Goal: Check status: Check status

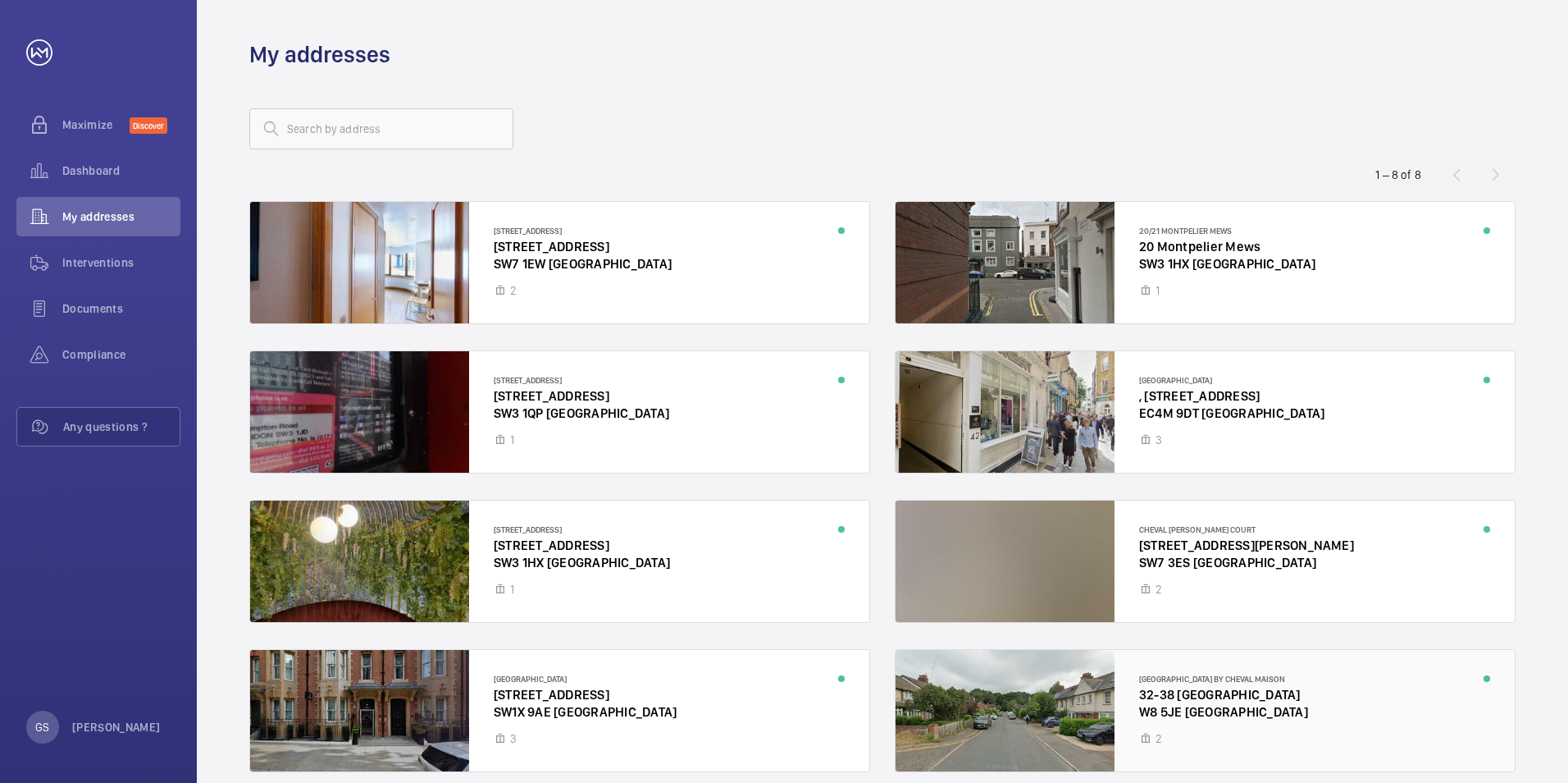
click at [1204, 688] on div at bounding box center [1204, 710] width 619 height 121
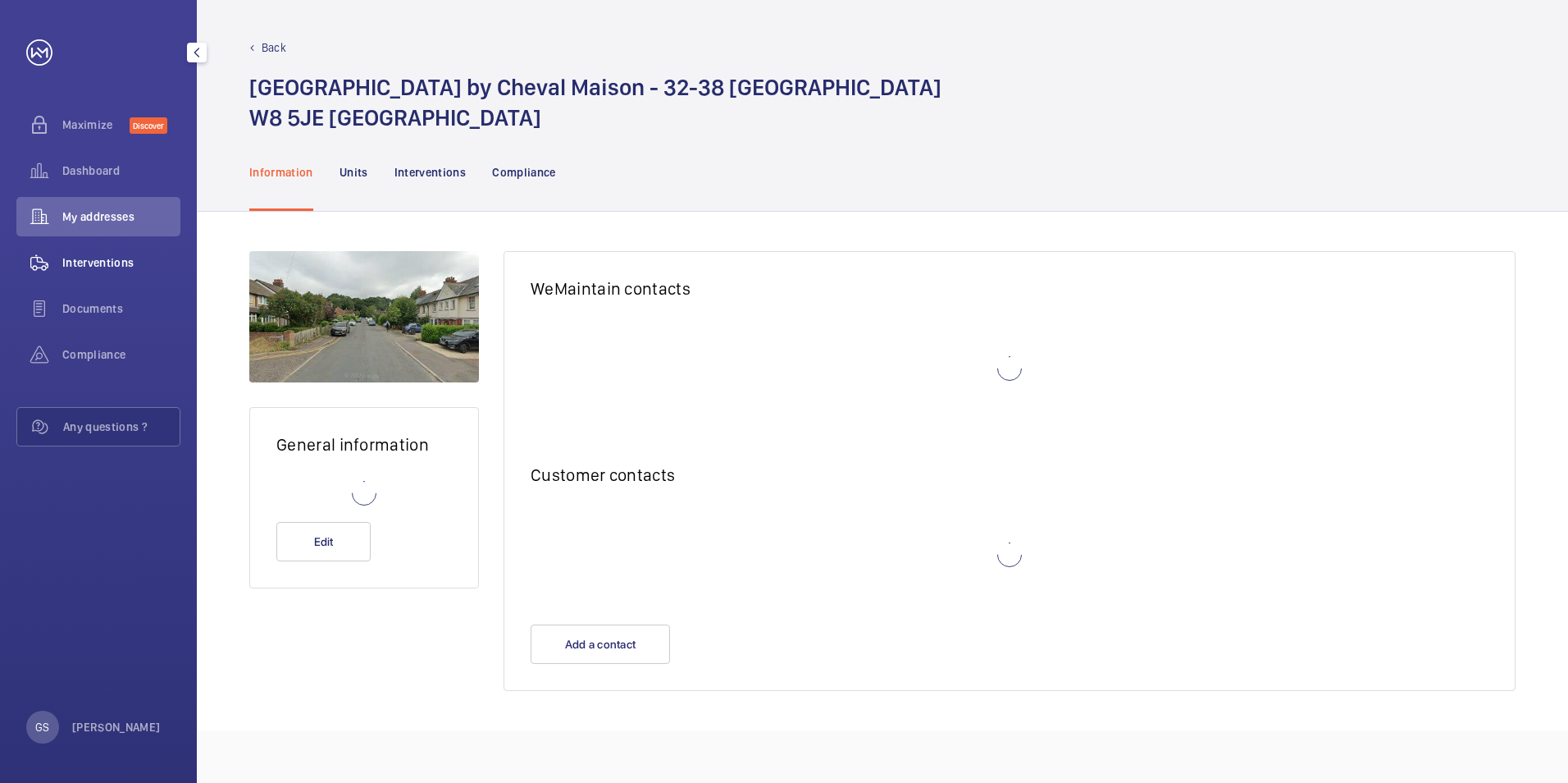
click at [87, 255] on span "Interventions" at bounding box center [121, 262] width 118 height 16
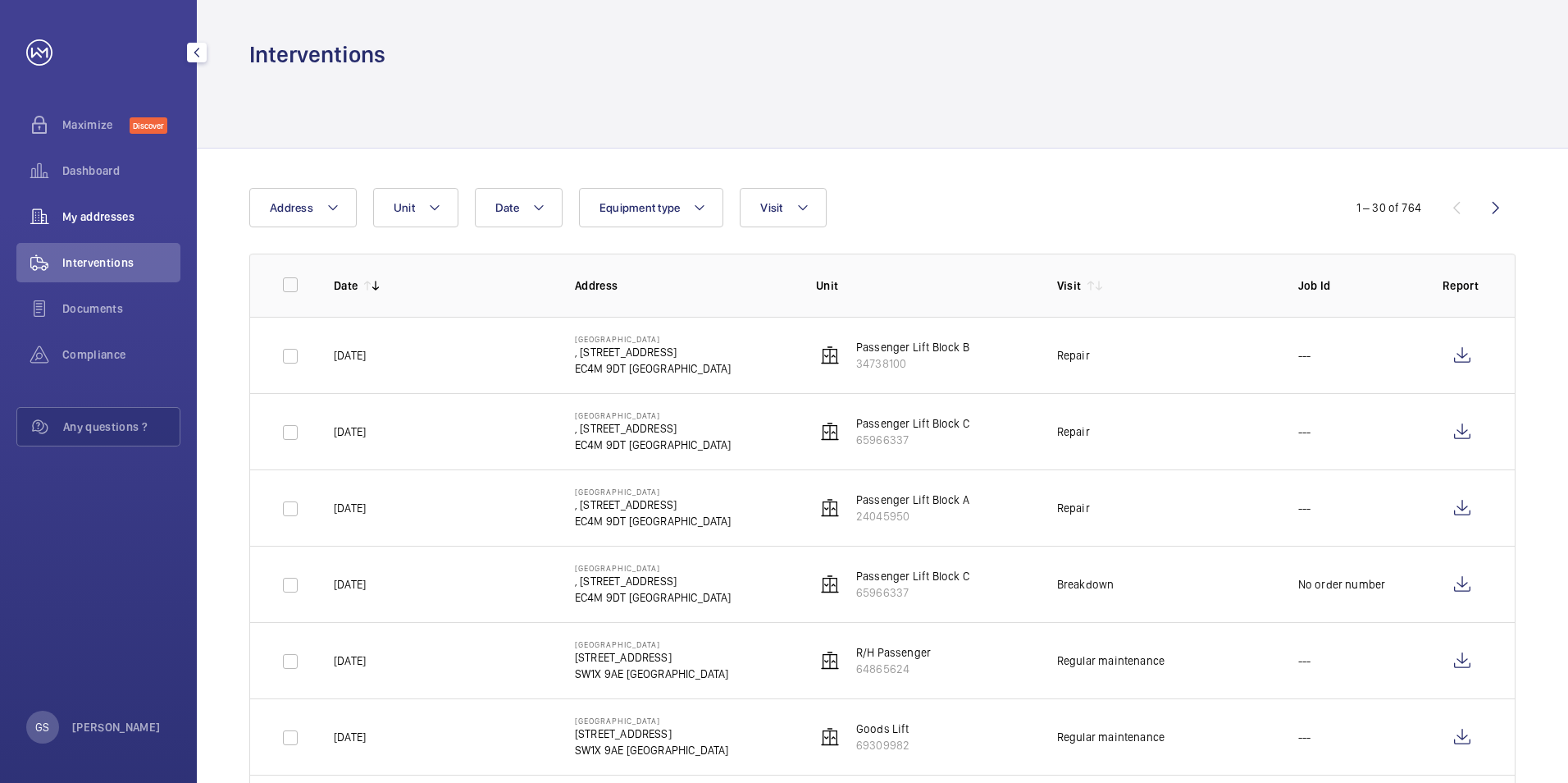
click at [101, 219] on span "My addresses" at bounding box center [121, 216] width 118 height 16
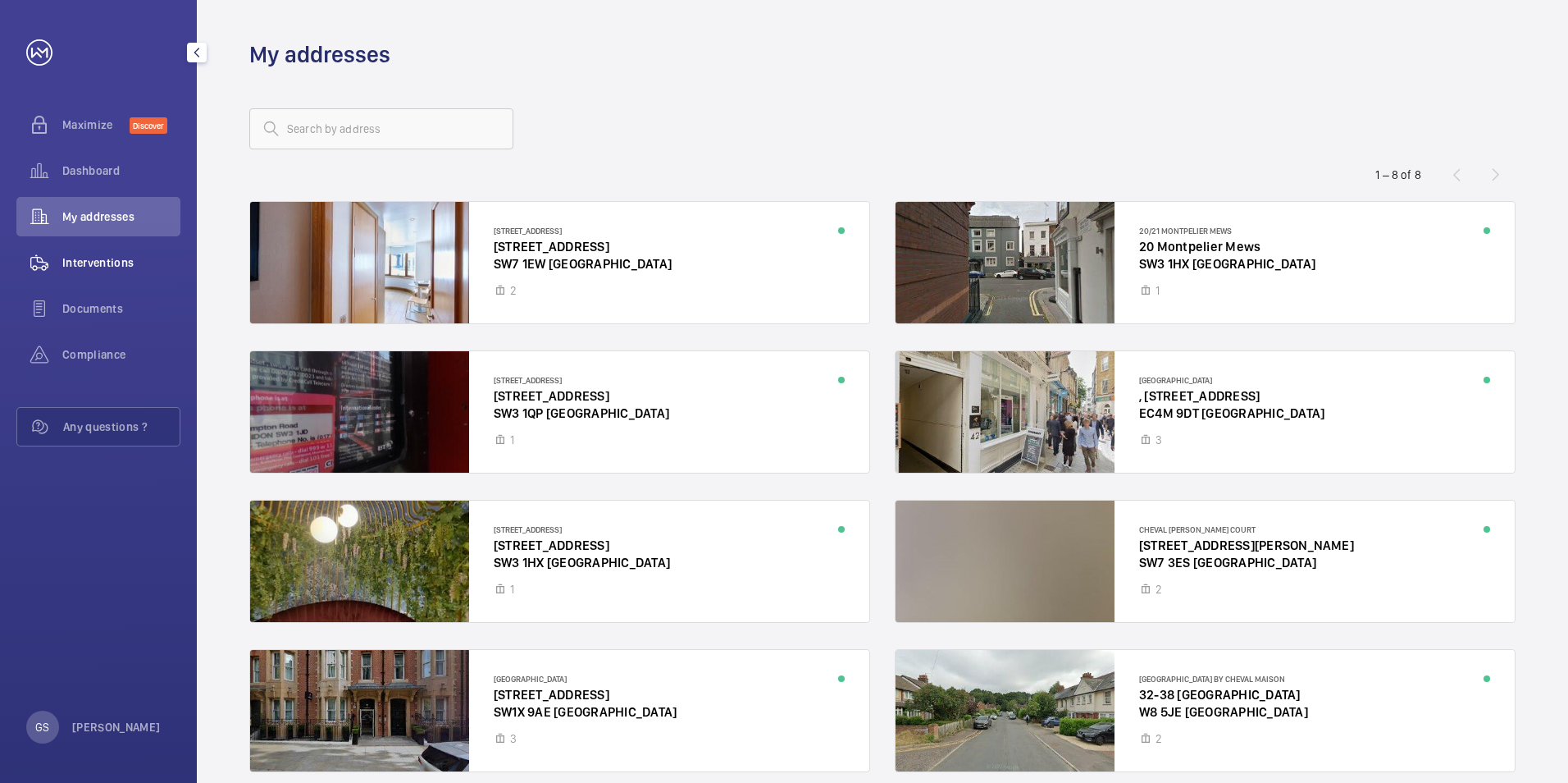
click at [87, 261] on span "Interventions" at bounding box center [121, 262] width 118 height 16
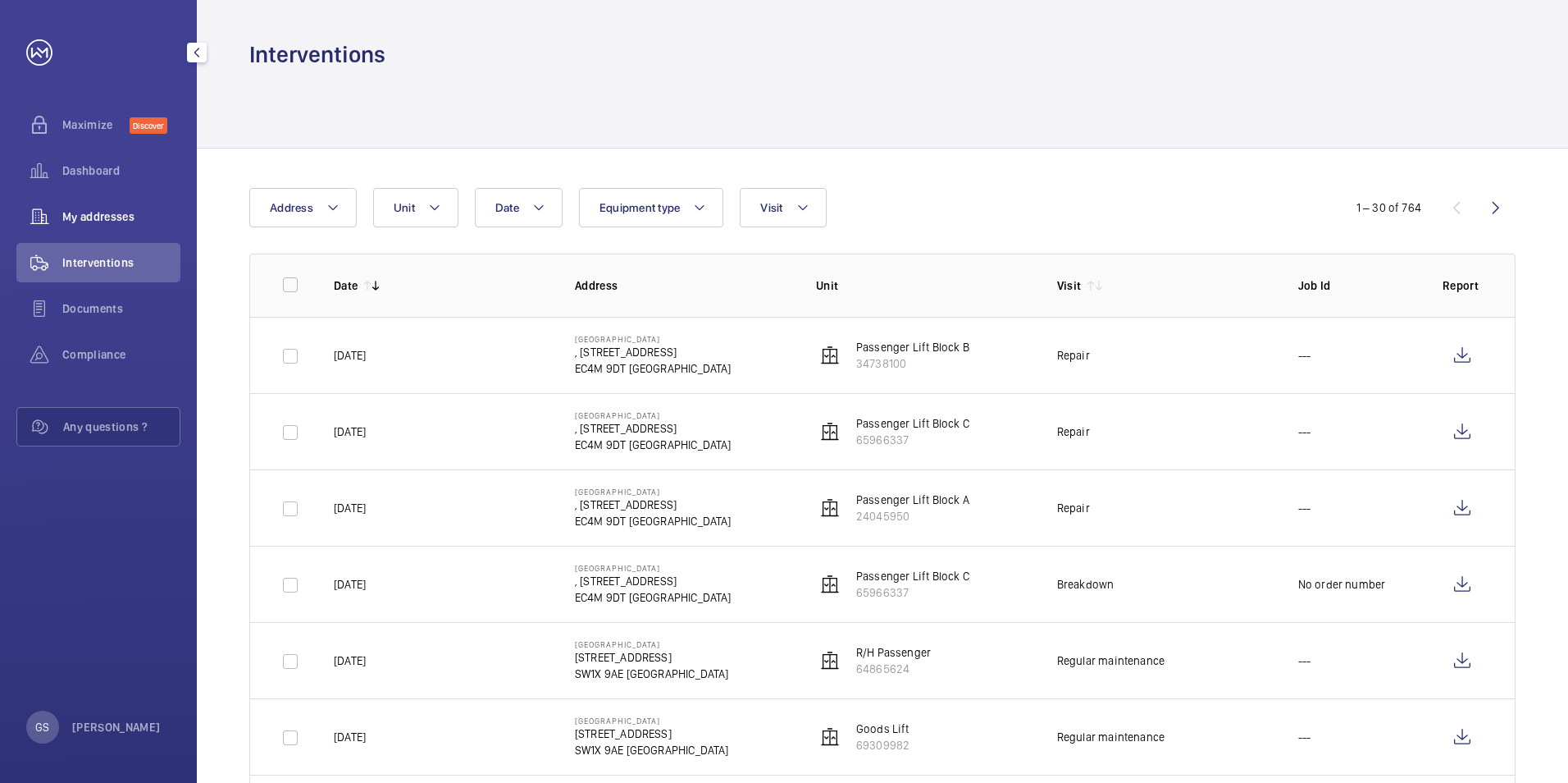
click at [104, 216] on span "My addresses" at bounding box center [121, 216] width 118 height 16
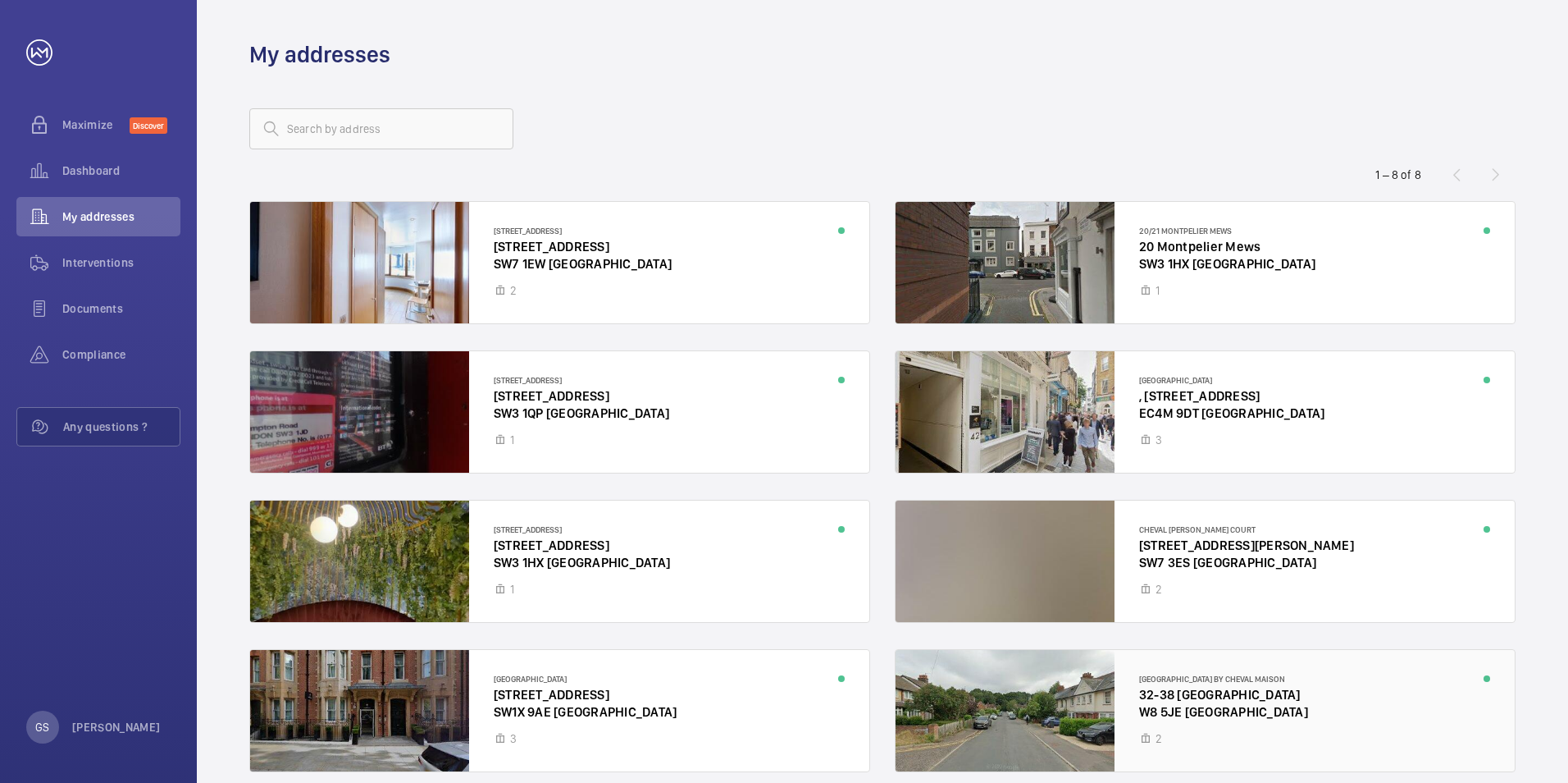
click at [1186, 688] on div at bounding box center [1204, 710] width 619 height 121
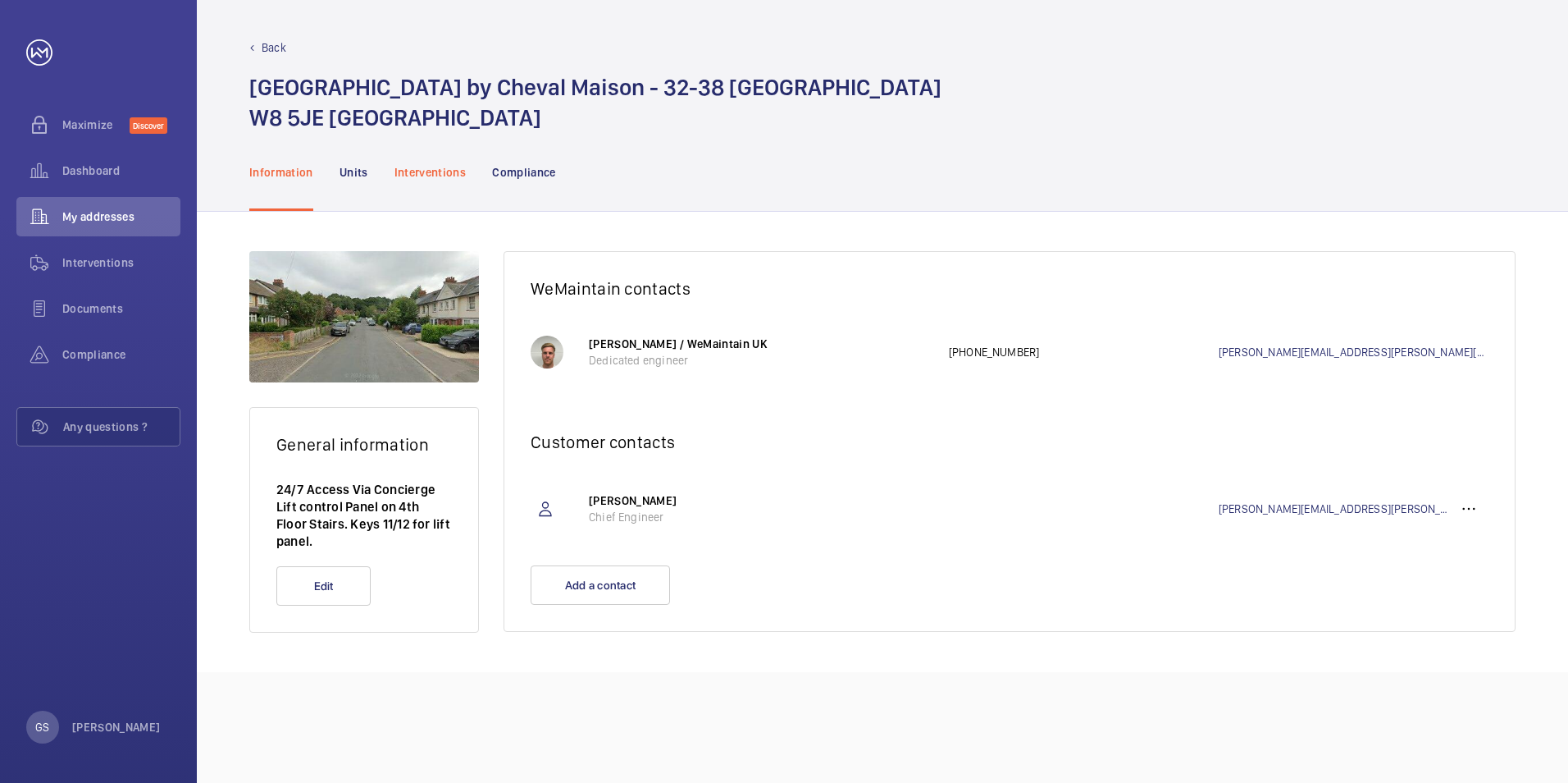
click at [427, 176] on p "Interventions" at bounding box center [430, 172] width 72 height 16
